Goal: Information Seeking & Learning: Find specific fact

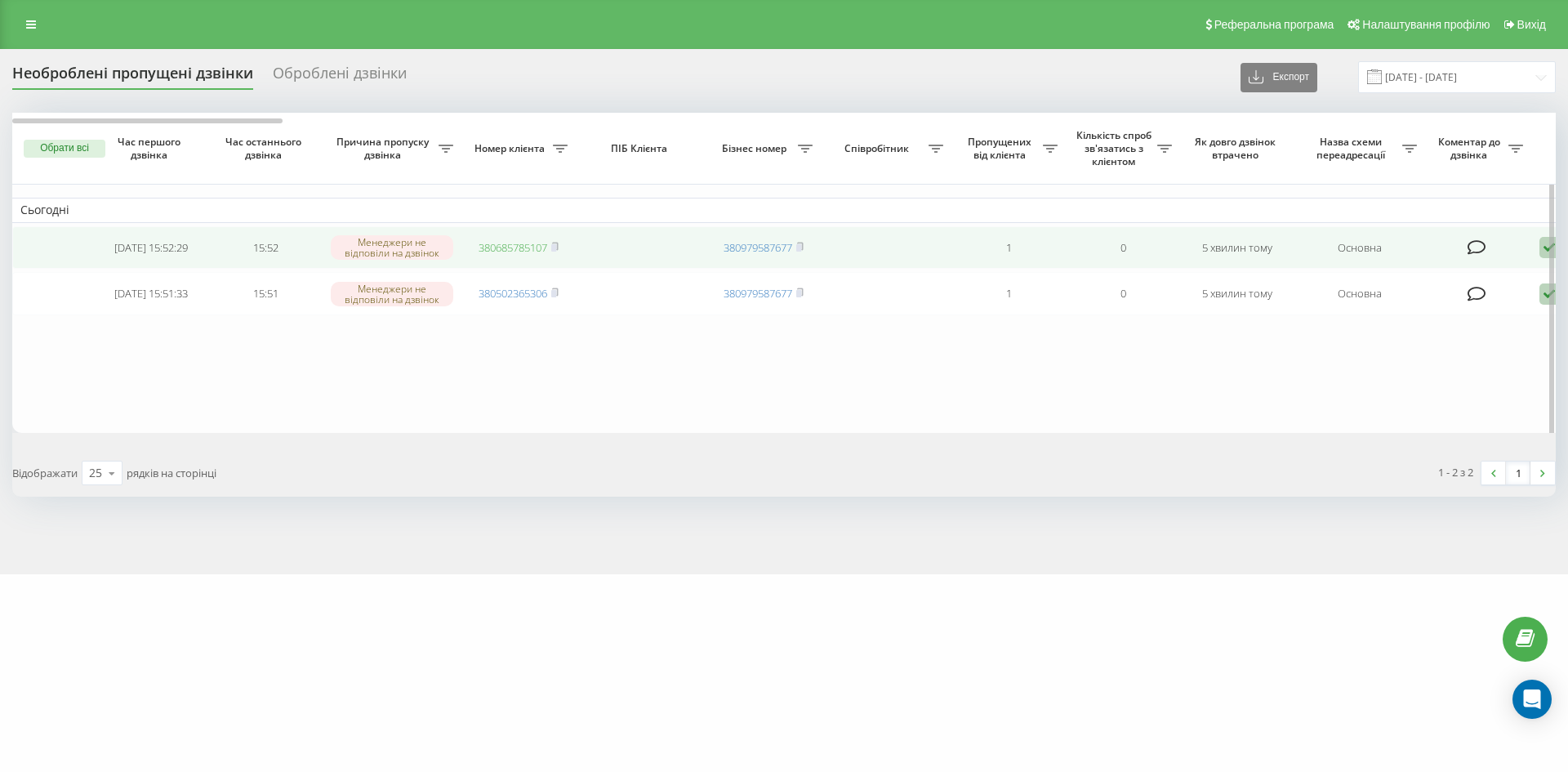
click at [547, 245] on link "380685785107" at bounding box center [513, 247] width 69 height 14
click at [559, 248] on icon at bounding box center [555, 246] width 7 height 10
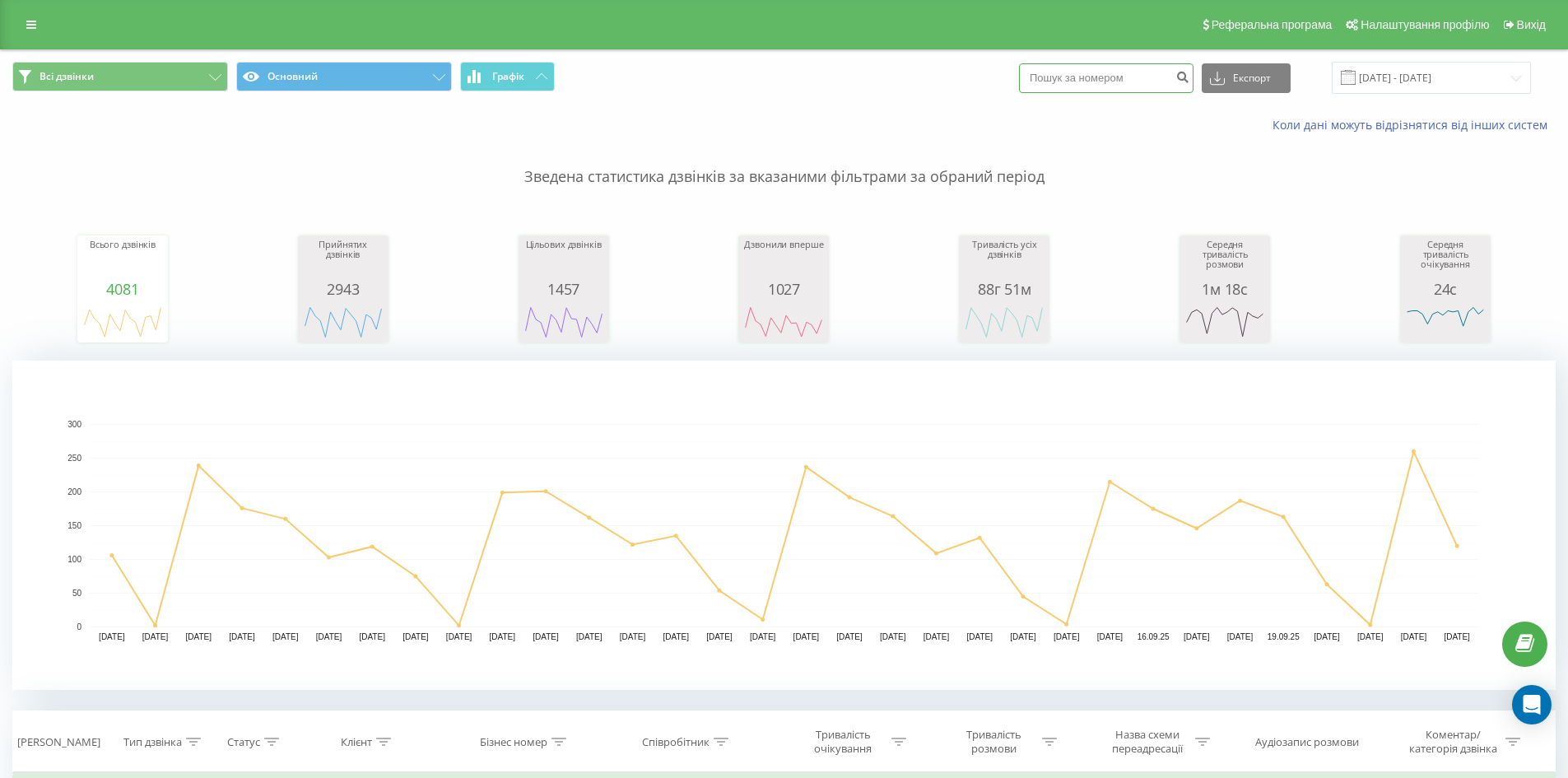
click at [1159, 77] on input at bounding box center [1106, 78] width 174 height 29
paste input "380685785107"
type input "380685785107"
click at [1193, 86] on button "submit" at bounding box center [1182, 78] width 22 height 29
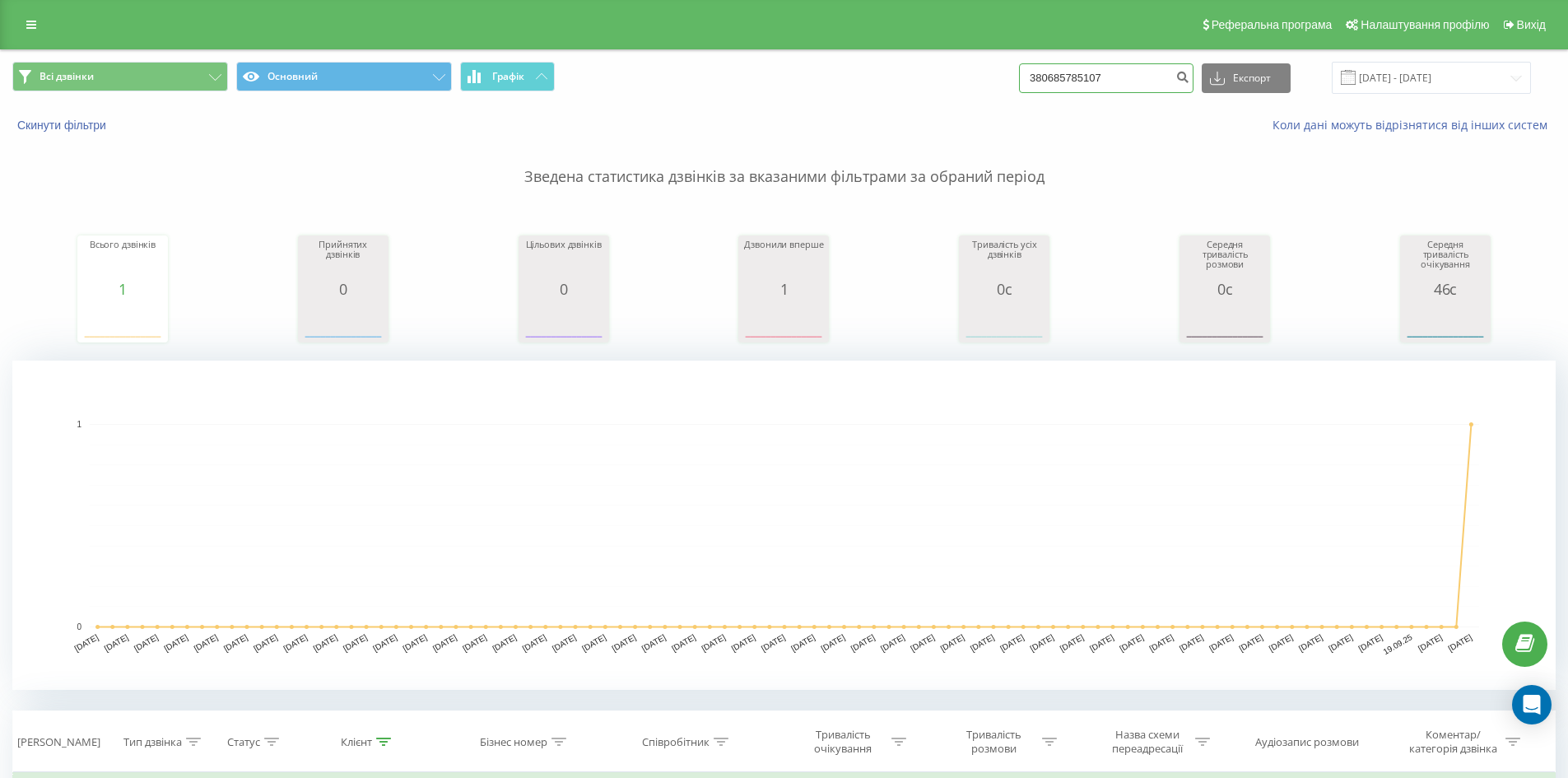
drag, startPoint x: 1081, startPoint y: 74, endPoint x: 785, endPoint y: 69, distance: 296.0
click at [785, 69] on div "Всі дзвінки Основний Графік 380685785107 Експорт .csv .xls .xlsx [DATE] - [DATE]" at bounding box center [784, 78] width 1543 height 32
paste input "0982028695"
type input "0982028695"
click at [1189, 80] on icon "submit" at bounding box center [1181, 75] width 14 height 10
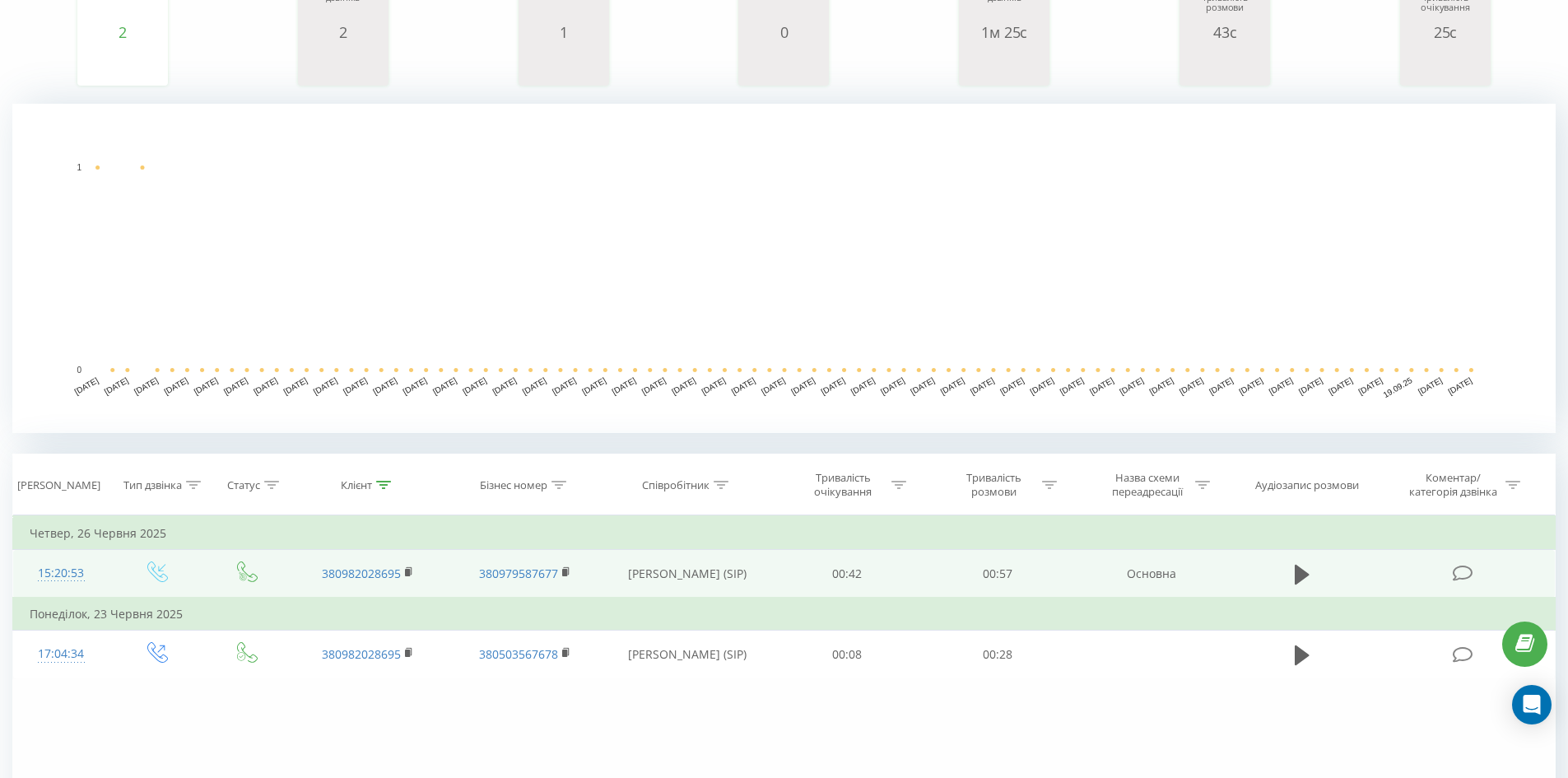
scroll to position [164, 0]
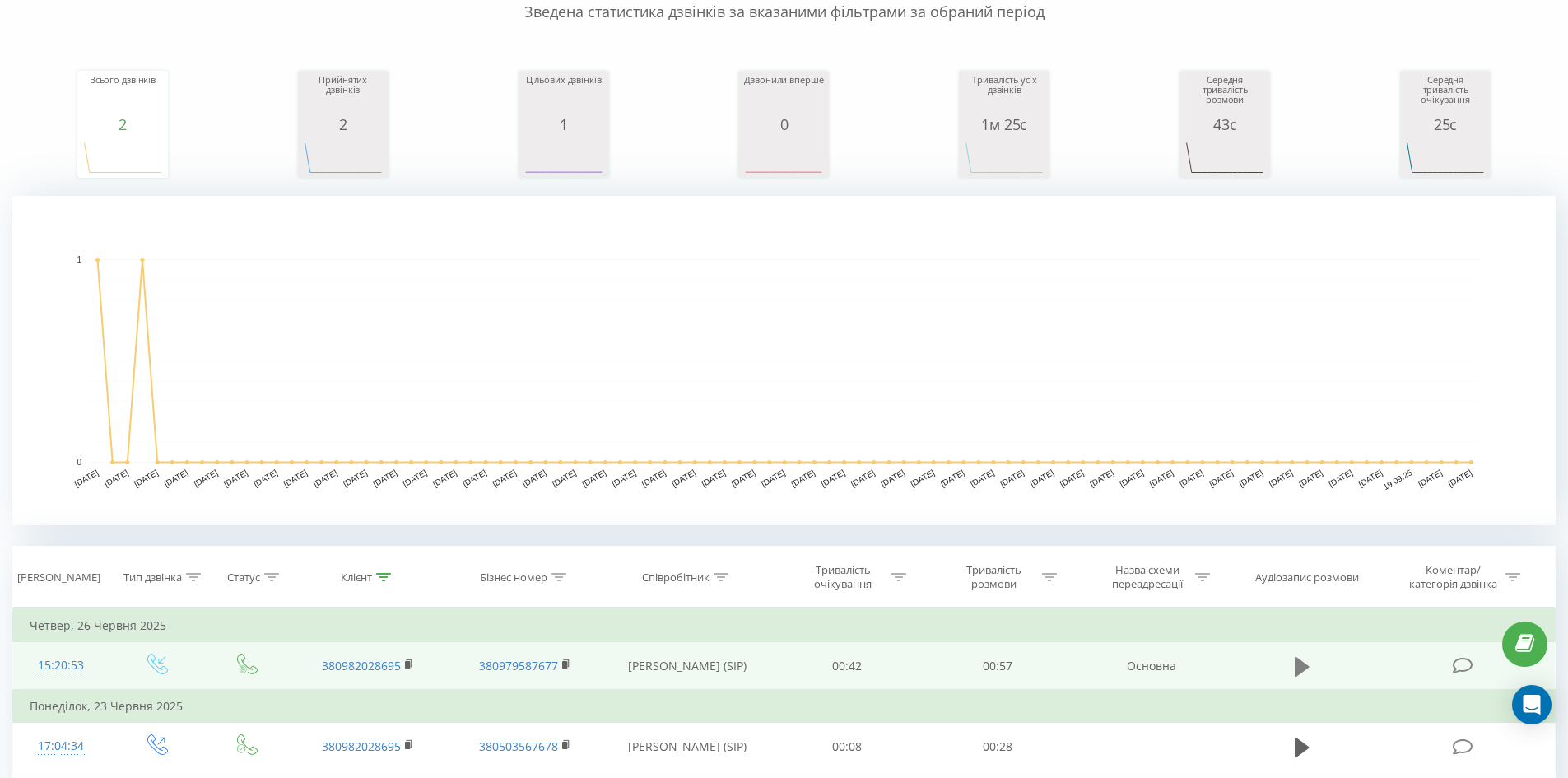
click at [1297, 665] on icon at bounding box center [1302, 666] width 15 height 20
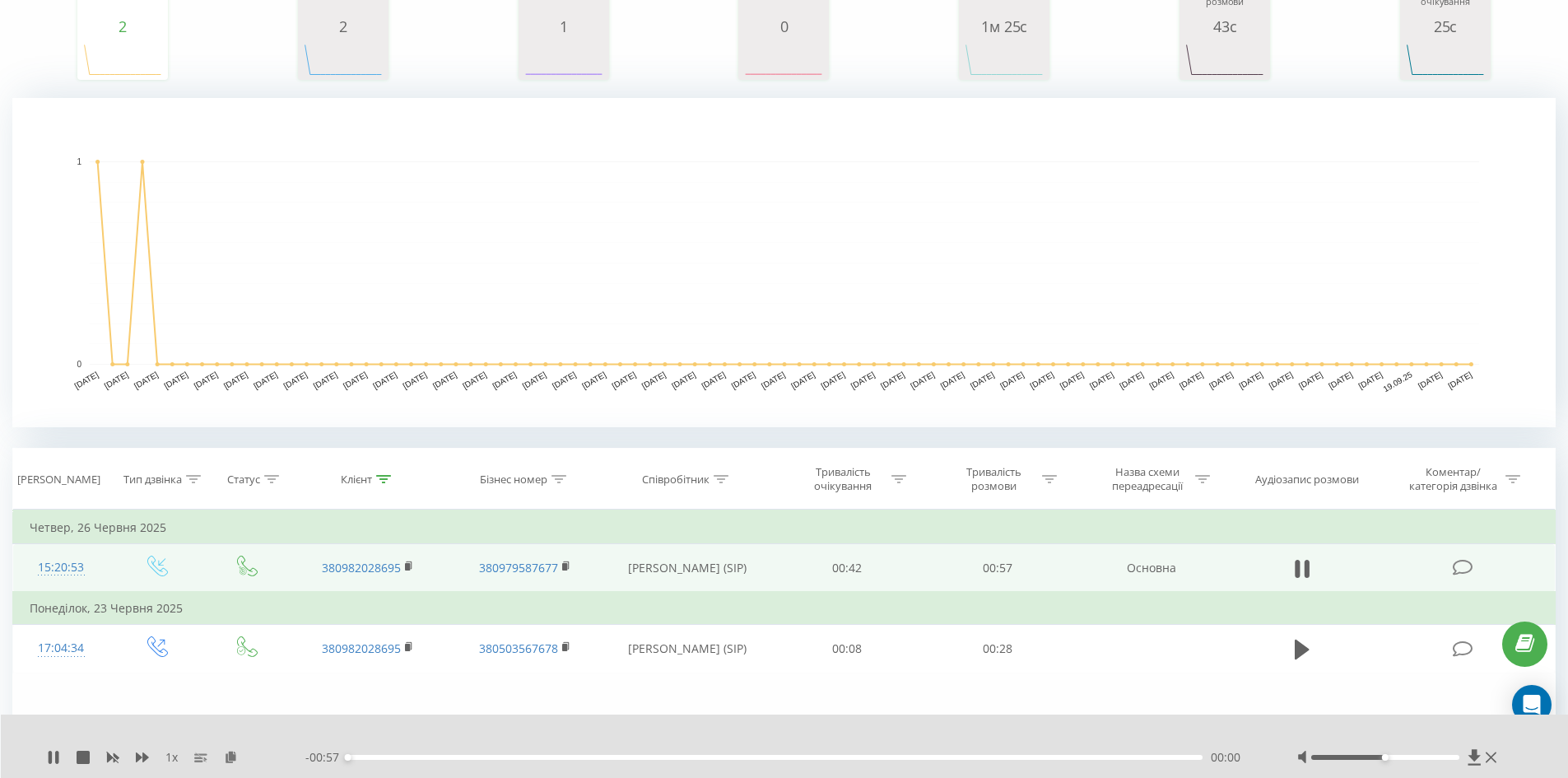
scroll to position [329, 0]
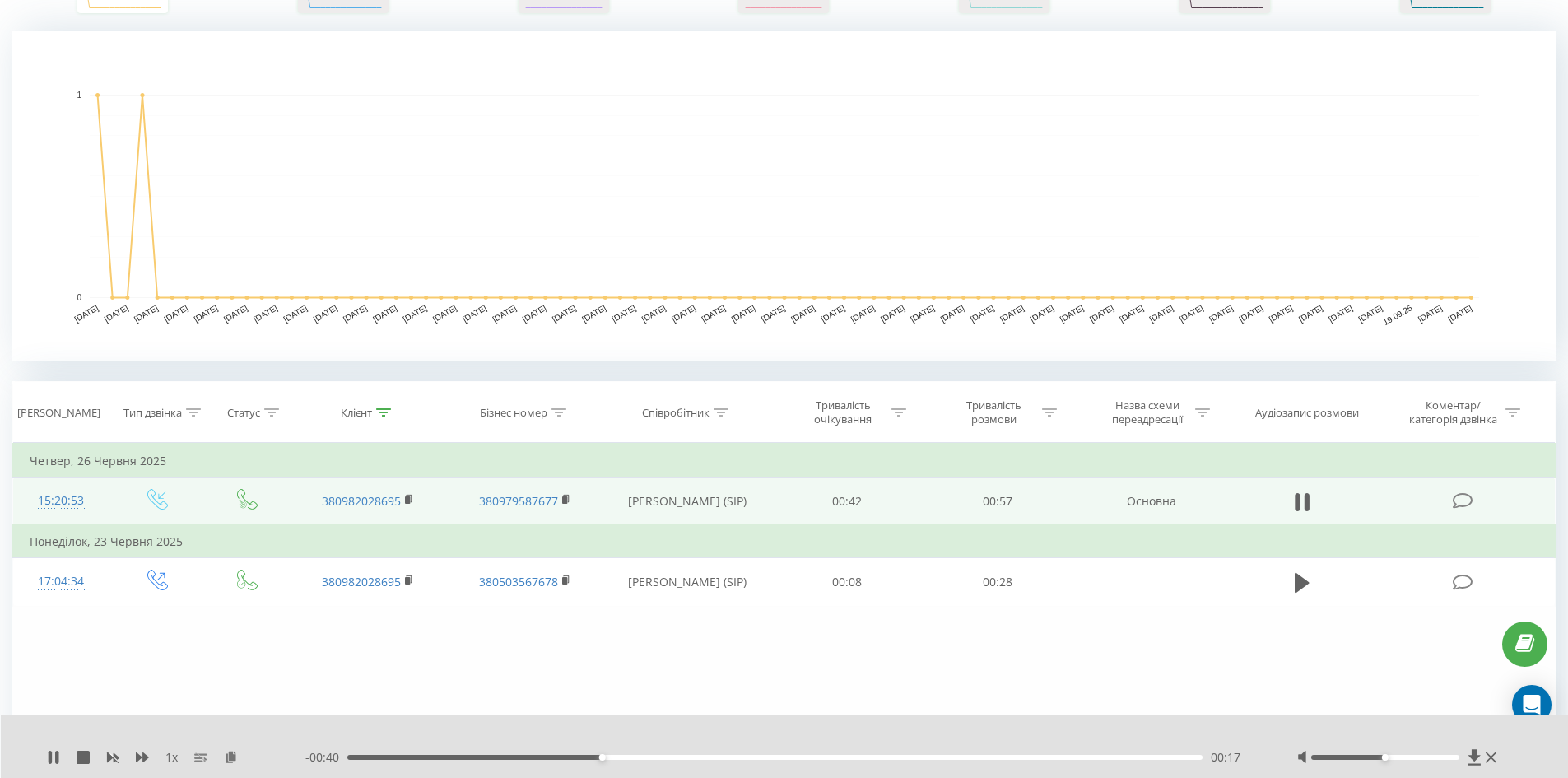
click at [816, 758] on div "00:17" at bounding box center [775, 756] width 856 height 5
click at [1494, 761] on div at bounding box center [1399, 757] width 204 height 16
click at [1493, 761] on icon at bounding box center [1490, 757] width 11 height 13
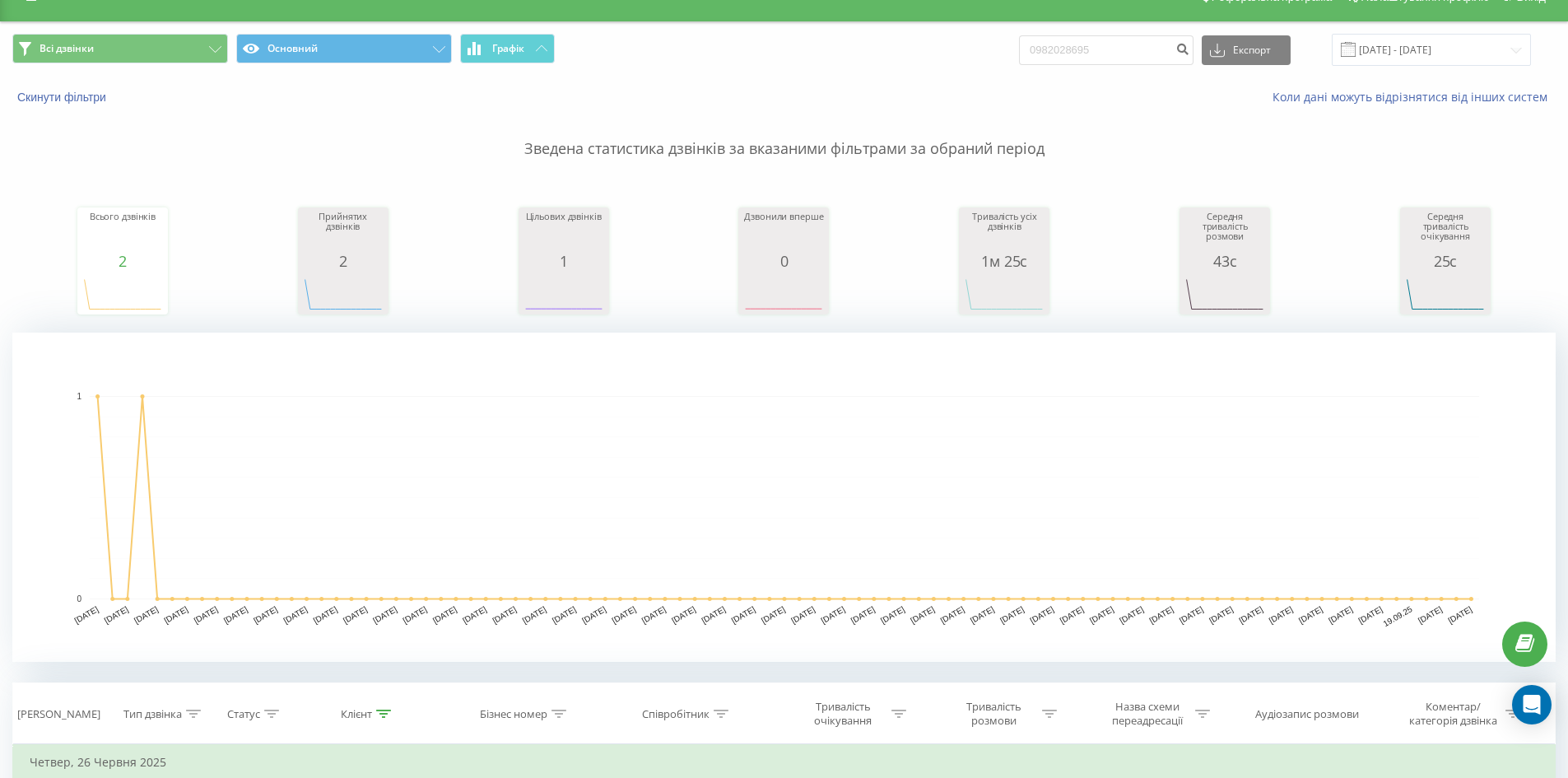
scroll to position [0, 0]
